Goal: Transaction & Acquisition: Purchase product/service

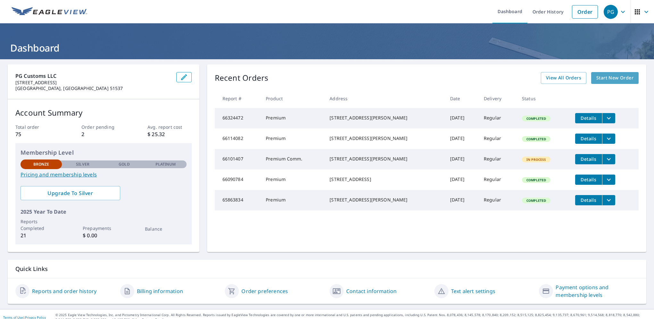
click at [614, 77] on span "Start New Order" at bounding box center [614, 78] width 37 height 8
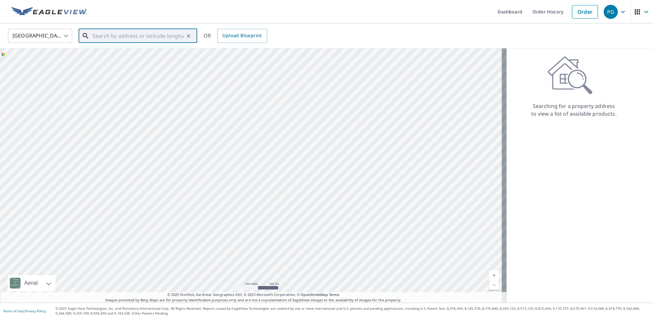
click at [95, 35] on input "text" at bounding box center [138, 36] width 91 height 18
click at [103, 55] on span "[STREET_ADDRESS]" at bounding box center [141, 55] width 101 height 8
type input "[STREET_ADDRESS]"
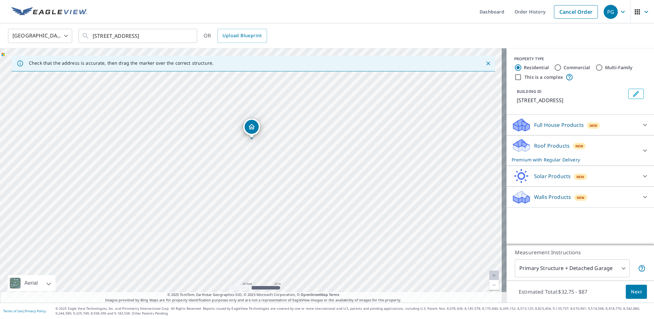
click at [628, 152] on div "Roof Products New Premium with Regular Delivery" at bounding box center [575, 150] width 126 height 25
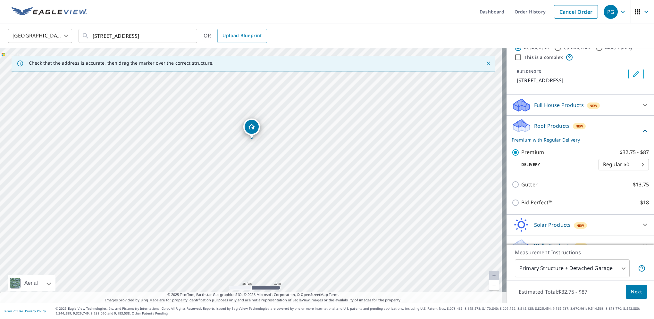
scroll to position [30, 0]
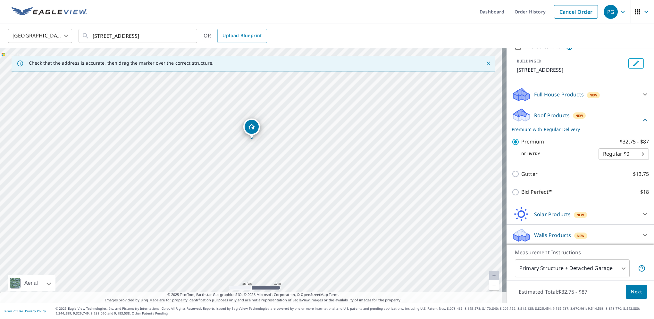
click at [611, 271] on body "PG PG Dashboard Order History Cancel Order PG [GEOGRAPHIC_DATA] US ​ [STREET_AD…" at bounding box center [327, 159] width 654 height 319
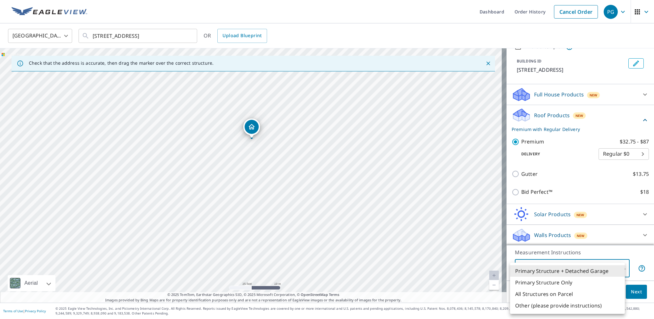
click at [599, 282] on li "Primary Structure Only" at bounding box center [567, 283] width 115 height 12
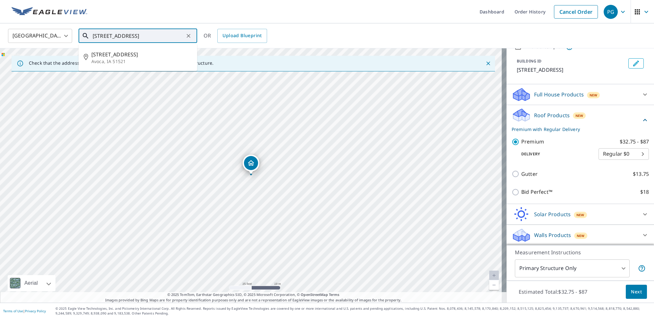
drag, startPoint x: 179, startPoint y: 39, endPoint x: 76, endPoint y: 40, distance: 102.3
click at [76, 40] on div "United States [GEOGRAPHIC_DATA] ​ [STREET_ADDRESS] ​ [STREET_ADDRESS] OR Upload…" at bounding box center [324, 35] width 643 height 15
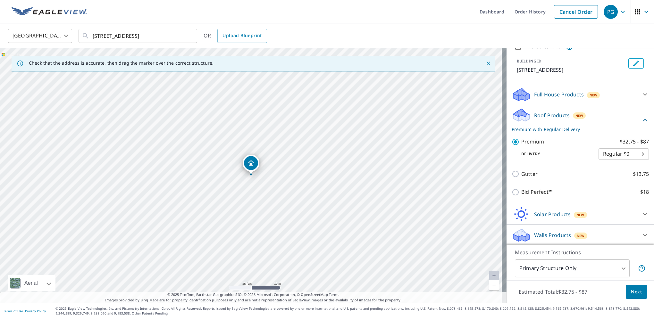
click at [621, 267] on body "PG PG Dashboard Order History Cancel Order PG [GEOGRAPHIC_DATA] US ​ [STREET_AD…" at bounding box center [327, 159] width 654 height 319
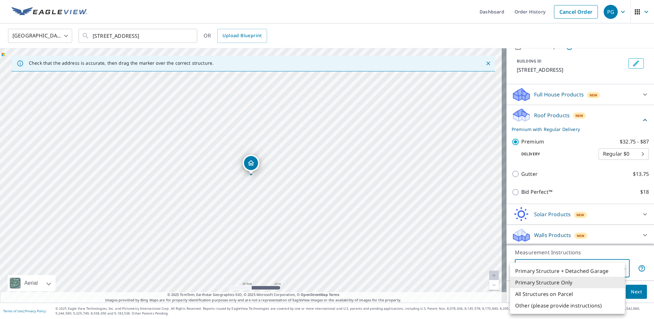
click at [594, 273] on li "Primary Structure + Detached Garage" at bounding box center [567, 271] width 115 height 12
type input "1"
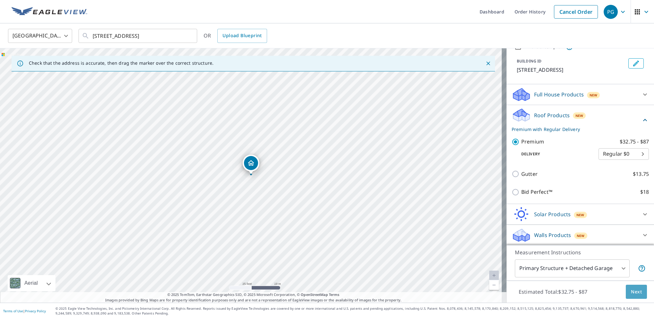
click at [631, 294] on span "Next" at bounding box center [636, 292] width 11 height 8
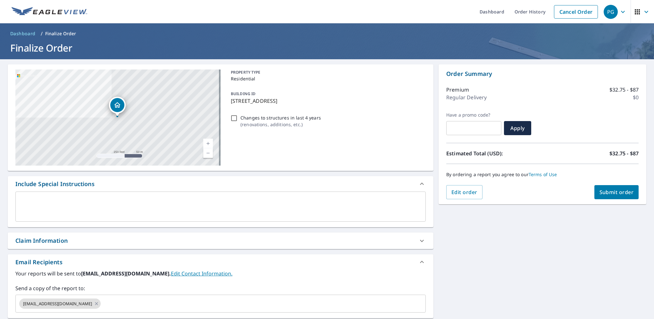
click at [607, 192] on span "Submit order" at bounding box center [616, 192] width 34 height 7
